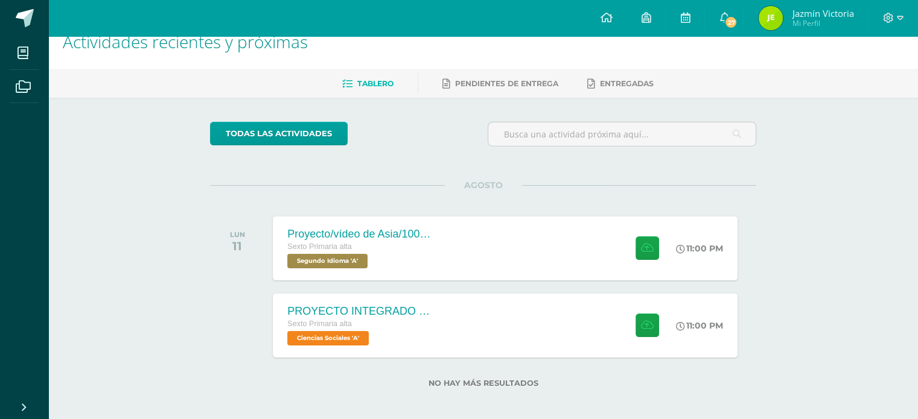
scroll to position [24, 0]
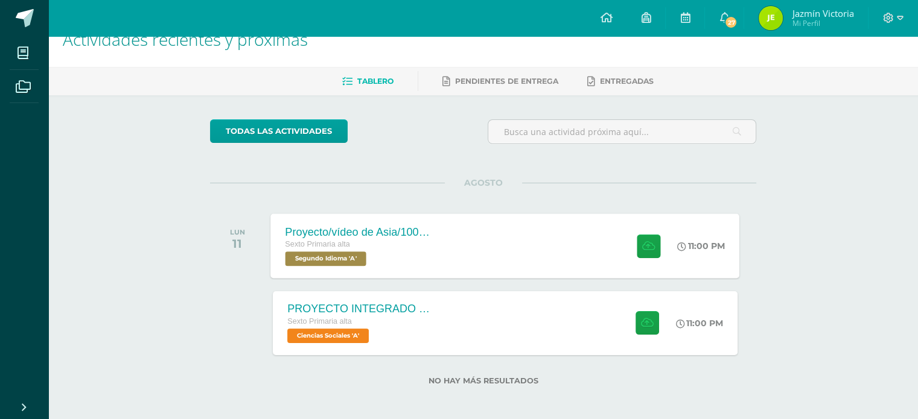
click at [360, 259] on span "Segundo Idioma 'A'" at bounding box center [325, 259] width 81 height 14
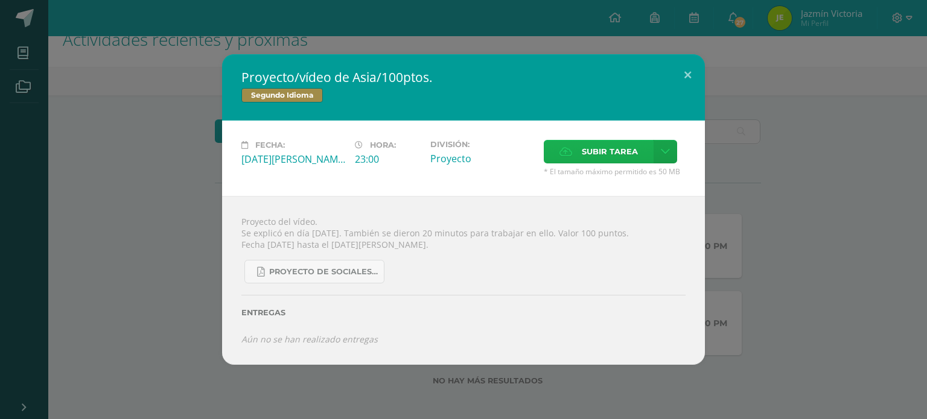
click at [610, 153] on span "Subir tarea" at bounding box center [610, 152] width 56 height 22
click at [0, 0] on input "Subir tarea" at bounding box center [0, 0] width 0 height 0
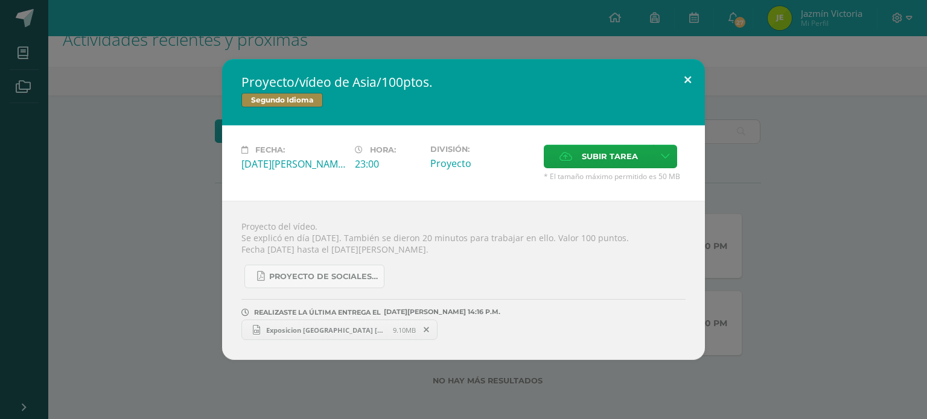
click at [690, 79] on button at bounding box center [688, 79] width 34 height 41
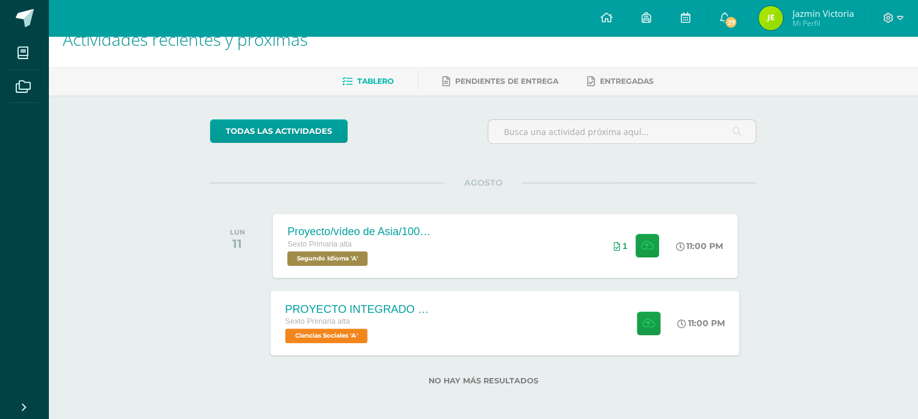
click at [351, 339] on span "Ciencias Sociales 'A'" at bounding box center [326, 336] width 82 height 14
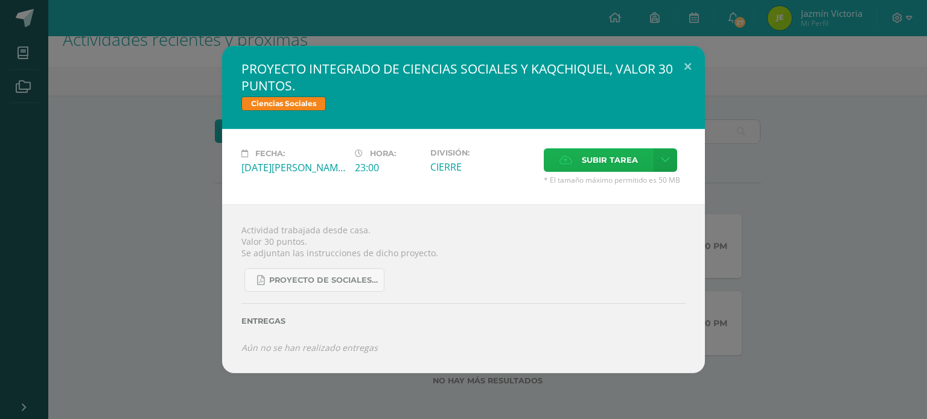
click at [628, 167] on span "Subir tarea" at bounding box center [610, 160] width 56 height 22
click at [0, 0] on input "Subir tarea" at bounding box center [0, 0] width 0 height 0
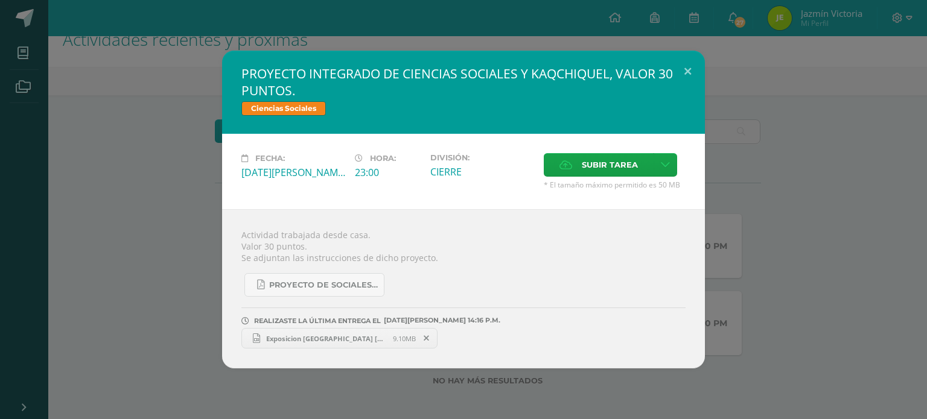
click at [817, 168] on div "PROYECTO INTEGRADO DE CIENCIAS SOCIALES Y KAQCHIQUEL, VALOR 30 PUNTOS. Ciencias…" at bounding box center [463, 210] width 917 height 318
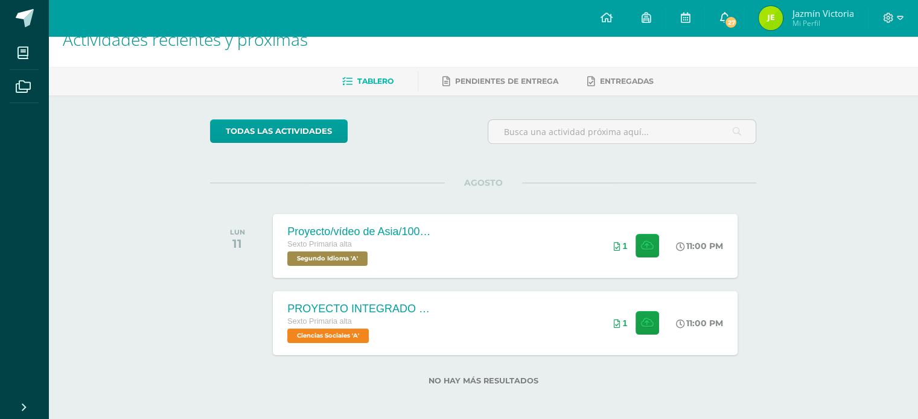
click at [731, 21] on span "27" at bounding box center [730, 22] width 13 height 13
click at [859, 147] on div "Actividades recientes y próximas Tablero Pendientes de entrega Entregadas todas…" at bounding box center [483, 218] width 870 height 412
